Goal: Entertainment & Leisure: Consume media (video, audio)

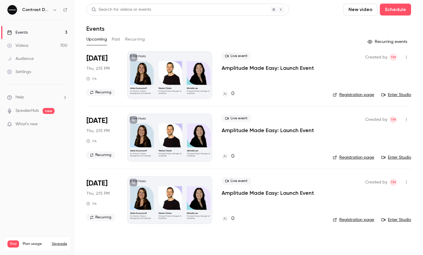
click at [54, 13] on div "Contrast Demos" at bounding box center [37, 10] width 60 height 10
click at [54, 11] on icon "button" at bounding box center [54, 9] width 5 height 5
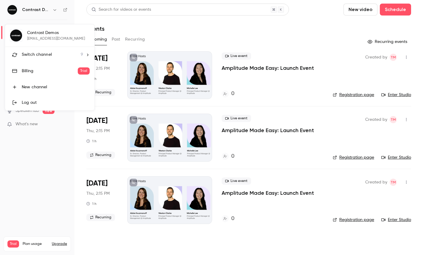
click at [52, 51] on li "Switch channel 9" at bounding box center [49, 55] width 89 height 16
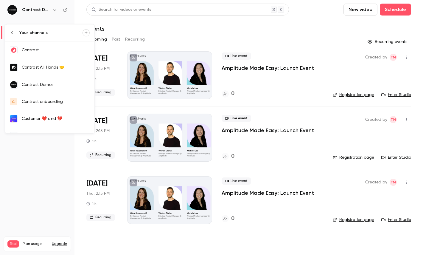
click at [49, 45] on link "Contrast" at bounding box center [49, 49] width 89 height 17
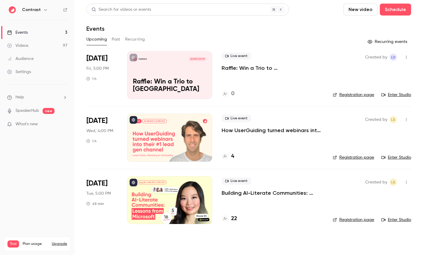
click at [34, 48] on link "Videos 97" at bounding box center [37, 45] width 74 height 13
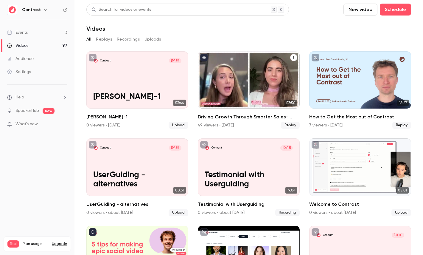
click at [250, 71] on div "Driving Growth Through Smarter Sales-Marketing Collaboration" at bounding box center [249, 79] width 102 height 57
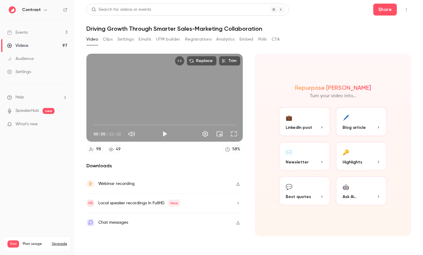
click at [148, 38] on button "Emails" at bounding box center [145, 40] width 13 height 10
